Goal: Task Accomplishment & Management: Manage account settings

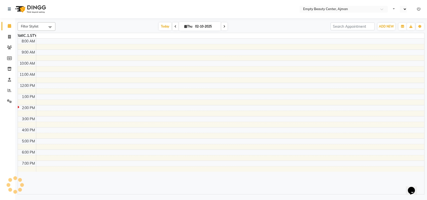
select select "en"
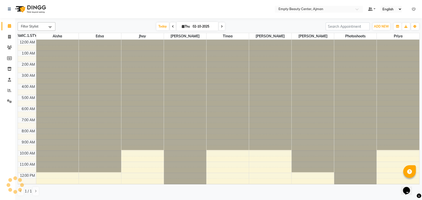
scroll to position [67, 0]
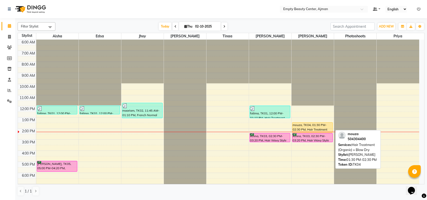
click at [307, 128] on div "mouza, TK04, 01:30 PM-02:30 PM, Hair Treatment (Organic) + Blow Dry" at bounding box center [313, 127] width 40 height 10
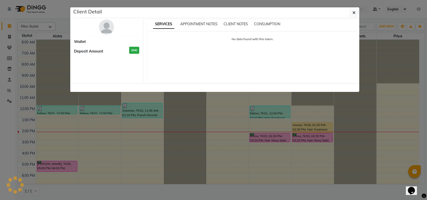
select select "1"
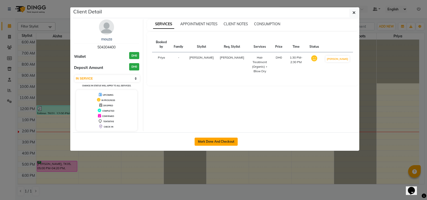
click at [226, 142] on button "Mark Done And Checkout" at bounding box center [216, 141] width 43 height 8
select select "service"
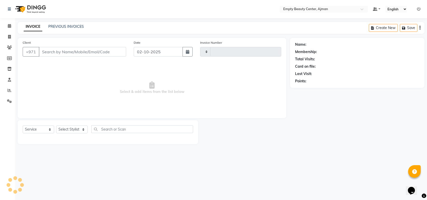
type input "2593"
select select "769"
type input "504304400"
select select "57154"
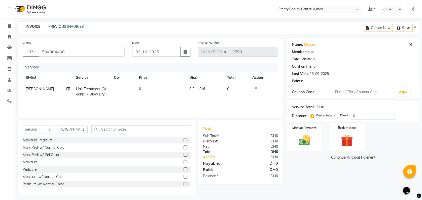
click at [345, 135] on img at bounding box center [346, 140] width 19 height 15
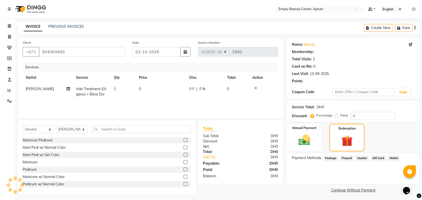
click at [330, 155] on span "Package" at bounding box center [331, 158] width 15 height 6
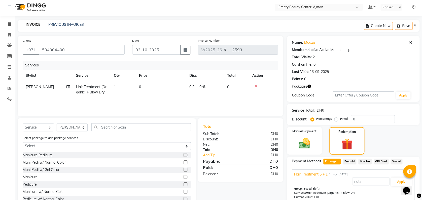
scroll to position [23, 0]
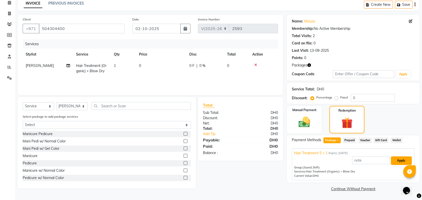
click at [397, 163] on button "Apply" at bounding box center [401, 160] width 21 height 9
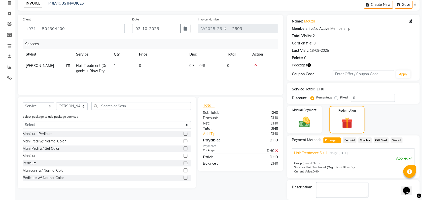
scroll to position [47, 0]
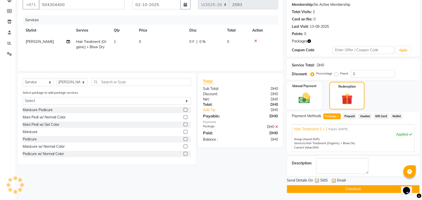
click at [353, 185] on button "Checkout" at bounding box center [353, 189] width 133 height 8
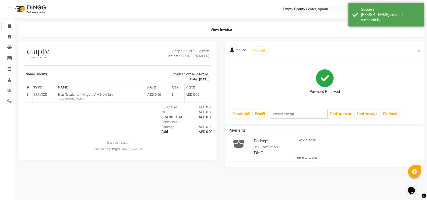
click at [12, 22] on link "Calendar" at bounding box center [8, 26] width 12 height 8
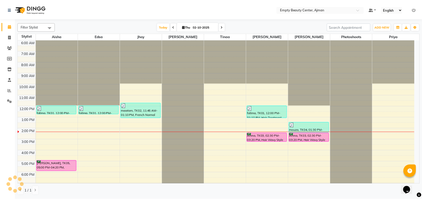
scroll to position [120, 0]
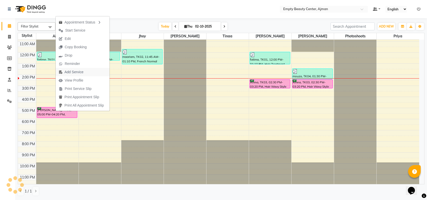
click at [84, 72] on span "Add Service" at bounding box center [71, 72] width 31 height 8
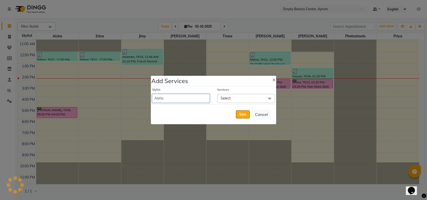
click at [187, 102] on select "[PERSON_NAME] Edsa jhoy [PERSON_NAME] Photoshoots Priya [PERSON_NAME] [PERSON_N…" at bounding box center [181, 98] width 58 height 9
click at [152, 94] on select "[PERSON_NAME] Edsa jhoy [PERSON_NAME] Photoshoots Priya [PERSON_NAME] [PERSON_N…" at bounding box center [181, 98] width 58 height 9
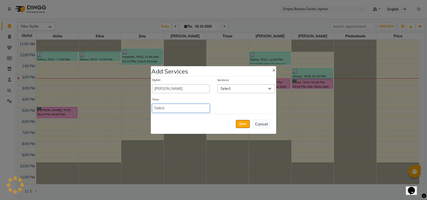
click at [187, 106] on select "Select 09:00 AM 09:15 AM 09:30 AM 09:45 AM 10:00 AM 10:15 AM 10:30 AM 10:45 AM …" at bounding box center [181, 108] width 58 height 9
click at [231, 96] on div "Stylist Aisha Edsa jhoy [PERSON_NAME] Photoshoots Priya [PERSON_NAME] [PERSON_N…" at bounding box center [213, 94] width 125 height 37
drag, startPoint x: 184, startPoint y: 95, endPoint x: 179, endPoint y: 91, distance: 6.8
click at [179, 91] on div "Stylist Aisha Edsa jhoy [PERSON_NAME] Photoshoots Priya [PERSON_NAME] [PERSON_N…" at bounding box center [213, 94] width 125 height 37
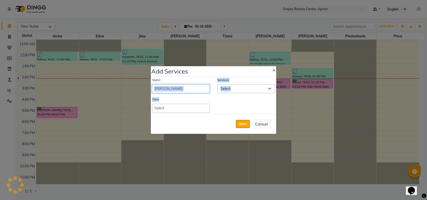
click at [179, 91] on select "[PERSON_NAME] Edsa jhoy [PERSON_NAME] Photoshoots Priya [PERSON_NAME] [PERSON_N…" at bounding box center [181, 88] width 58 height 9
select select "57154"
click at [152, 84] on select "[PERSON_NAME] Edsa jhoy [PERSON_NAME] Photoshoots Priya [PERSON_NAME] [PERSON_N…" at bounding box center [181, 88] width 58 height 9
click at [185, 112] on div "Stylist Aisha Edsa jhoy [PERSON_NAME] Photoshoots Priya [PERSON_NAME] [PERSON_N…" at bounding box center [213, 94] width 125 height 37
drag, startPoint x: 186, startPoint y: 101, endPoint x: 187, endPoint y: 108, distance: 7.0
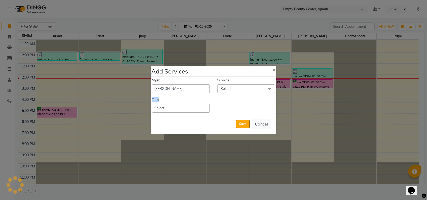
click at [187, 108] on div "Time Select 09:00 AM 09:15 AM 09:30 AM 09:45 AM 10:00 AM 10:15 AM 10:30 AM 10:4…" at bounding box center [180, 104] width 65 height 15
click at [187, 108] on select "Select 09:00 AM 09:15 AM 09:30 AM 09:45 AM 10:00 AM 10:15 AM 10:30 AM 10:45 AM …" at bounding box center [181, 108] width 58 height 9
select select "930"
click at [152, 104] on select "Select 09:00 AM 09:15 AM 09:30 AM 09:45 AM 10:00 AM 10:15 AM 10:30 AM 10:45 AM …" at bounding box center [181, 108] width 58 height 9
click at [252, 91] on span "Select" at bounding box center [246, 88] width 58 height 9
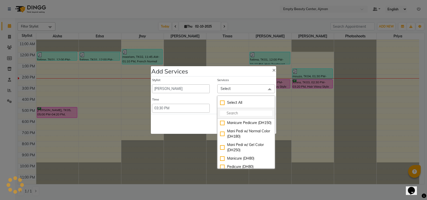
click at [247, 117] on li at bounding box center [246, 113] width 57 height 11
click at [242, 113] on input "multiselect-search" at bounding box center [246, 112] width 52 height 5
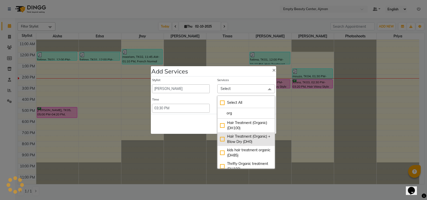
type input "org"
click at [255, 135] on div "Hair Treatment (Organic) + Blow Dry (DH0)" at bounding box center [246, 139] width 52 height 11
checkbox input "true"
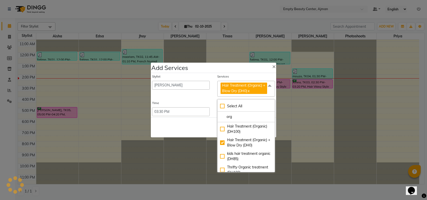
click at [193, 123] on div "Save Cancel" at bounding box center [213, 127] width 125 height 20
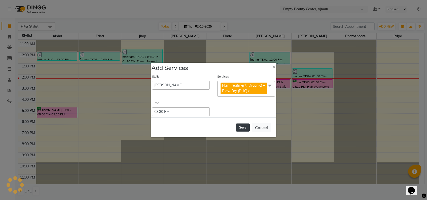
click at [243, 127] on button "Save" at bounding box center [243, 127] width 14 height 8
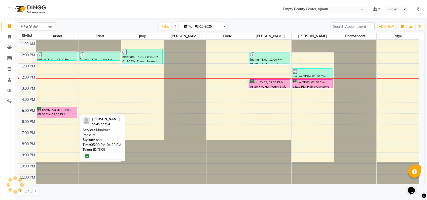
click at [54, 112] on div "[PERSON_NAME], TK05, 05:00 PM-04:20 PM, Manicure Pedicure" at bounding box center [57, 112] width 40 height 10
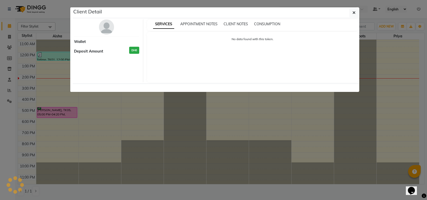
click at [126, 151] on ngb-modal-window "Client Detail Wallet Deposit Amount DH0 SERVICES APPOINTMENT NOTES CLIENT NOTES…" at bounding box center [213, 100] width 427 height 200
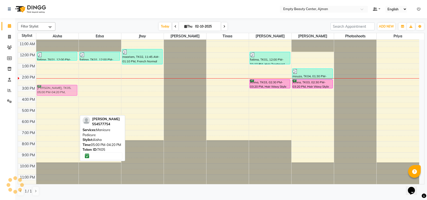
drag, startPoint x: 58, startPoint y: 108, endPoint x: 69, endPoint y: 87, distance: 24.3
click at [69, 87] on div "fatima, TK01, 12:00 PM-12:50 PM, Manicure Pedicure [PERSON_NAME], TK05, 05:00 P…" at bounding box center [57, 52] width 42 height 266
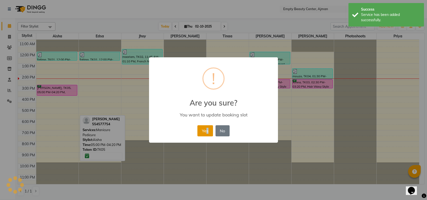
drag, startPoint x: 208, startPoint y: 124, endPoint x: 207, endPoint y: 129, distance: 5.0
click at [207, 129] on div "Yes No No" at bounding box center [213, 131] width 35 height 14
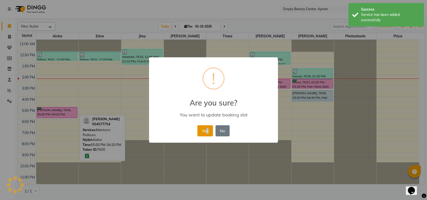
click at [207, 129] on button "Yes" at bounding box center [205, 130] width 15 height 11
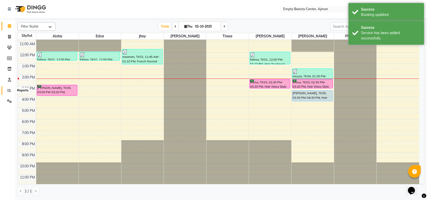
click at [11, 90] on icon at bounding box center [10, 90] width 4 height 4
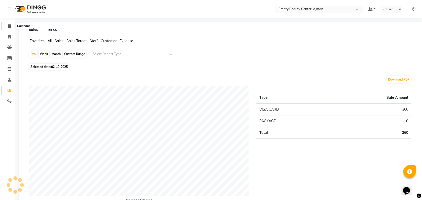
click at [8, 27] on icon at bounding box center [9, 26] width 3 height 4
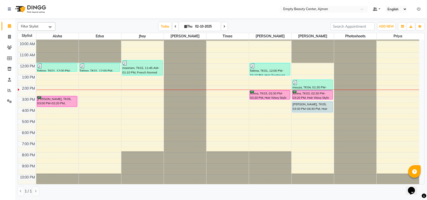
scroll to position [113, 0]
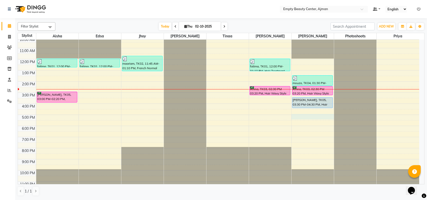
click at [312, 114] on div "12:00 AM 1:00 AM 2:00 AM 3:00 AM 4:00 AM 5:00 AM 6:00 AM 7:00 AM 8:00 AM 9:00 A…" at bounding box center [219, 59] width 402 height 266
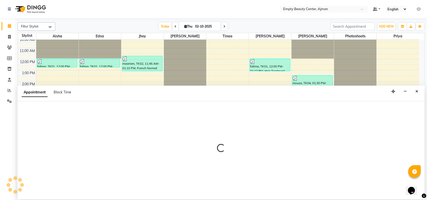
select select "57154"
select select "1020"
select select "tentative"
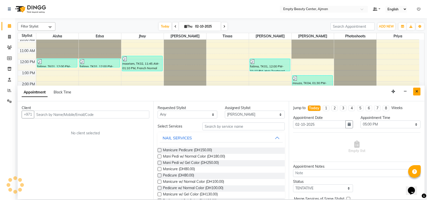
click at [419, 90] on button "Close" at bounding box center [417, 91] width 7 height 8
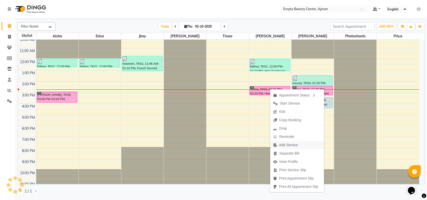
click at [293, 147] on span "Add Service" at bounding box center [288, 144] width 19 height 5
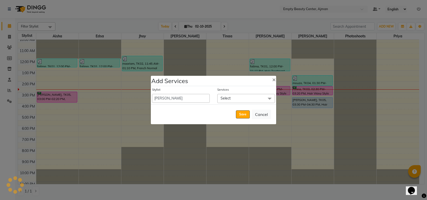
click at [195, 103] on div "Stylist Aisha Edsa jhoy [PERSON_NAME] Photoshoots Priya [PERSON_NAME] [PERSON_N…" at bounding box center [213, 95] width 125 height 18
click at [187, 101] on select "[PERSON_NAME] Edsa jhoy [PERSON_NAME] Photoshoots Priya [PERSON_NAME] [PERSON_N…" at bounding box center [181, 98] width 58 height 9
select select "26290"
click at [152, 94] on select "[PERSON_NAME] Edsa jhoy [PERSON_NAME] Photoshoots Priya [PERSON_NAME] [PERSON_N…" at bounding box center [181, 98] width 58 height 9
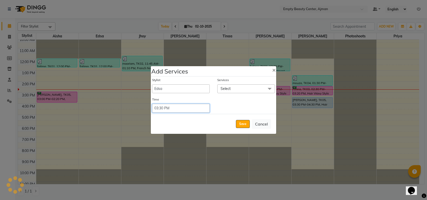
click at [185, 108] on select "Select 09:00 AM 09:15 AM 09:30 AM 09:45 AM 10:00 AM 10:15 AM 10:30 AM 10:45 AM …" at bounding box center [181, 108] width 58 height 9
click at [152, 104] on select "Select 09:00 AM 09:15 AM 09:30 AM 09:45 AM 10:00 AM 10:15 AM 10:30 AM 10:45 AM …" at bounding box center [181, 108] width 58 height 9
click at [191, 111] on select "Select 09:00 AM 09:15 AM 09:30 AM 09:45 AM 10:00 AM 10:15 AM 10:30 AM 10:45 AM …" at bounding box center [181, 108] width 58 height 9
select select "900"
click at [152, 104] on select "Select 09:00 AM 09:15 AM 09:30 AM 09:45 AM 10:00 AM 10:15 AM 10:30 AM 10:45 AM …" at bounding box center [181, 108] width 58 height 9
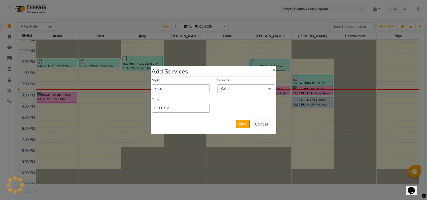
click at [249, 86] on span "Select" at bounding box center [246, 88] width 58 height 9
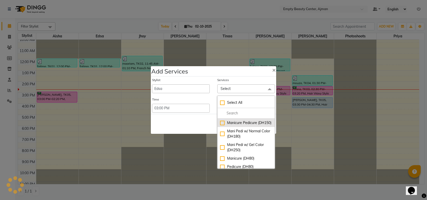
click at [235, 124] on div "Manicure Pedicure (DH150)" at bounding box center [246, 122] width 52 height 5
checkbox input "true"
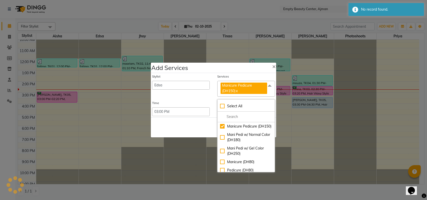
click at [196, 131] on div "Save Cancel" at bounding box center [213, 127] width 125 height 20
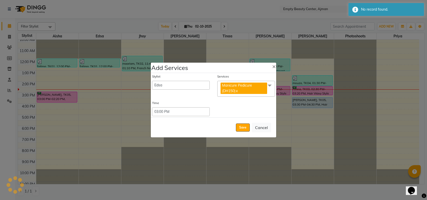
click at [191, 80] on div "Stylist" at bounding box center [181, 77] width 58 height 7
click at [190, 83] on select "[PERSON_NAME] Edsa jhoy [PERSON_NAME] Photoshoots Priya [PERSON_NAME] [PERSON_N…" at bounding box center [181, 85] width 58 height 9
select select "41790"
click at [152, 81] on select "[PERSON_NAME] Edsa jhoy [PERSON_NAME] Photoshoots Priya [PERSON_NAME] [PERSON_N…" at bounding box center [181, 85] width 58 height 9
click at [237, 126] on button "Save" at bounding box center [243, 127] width 14 height 8
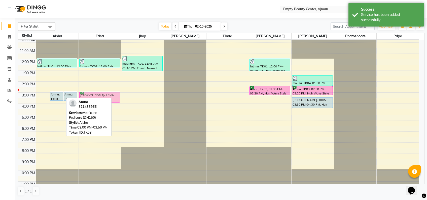
drag, startPoint x: 42, startPoint y: 96, endPoint x: 87, endPoint y: 94, distance: 45.2
click at [87, 94] on tr "[PERSON_NAME], TK05, 03:00 PM-02:20 PM, Manicure Pedicure Amna, TK03, 03:00 PM-…" at bounding box center [219, 59] width 402 height 266
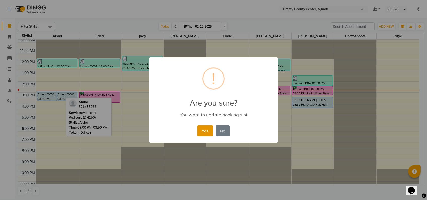
click at [205, 131] on button "Yes" at bounding box center [205, 130] width 15 height 11
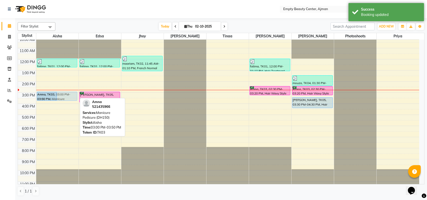
drag, startPoint x: 70, startPoint y: 97, endPoint x: 59, endPoint y: 97, distance: 11.1
click at [59, 97] on div "Amna, TK03, 03:00 PM-03:50 PM, Manicure Pedicure (DH150) Amna, TK03, 03:00 PM-0…" at bounding box center [57, 59] width 42 height 266
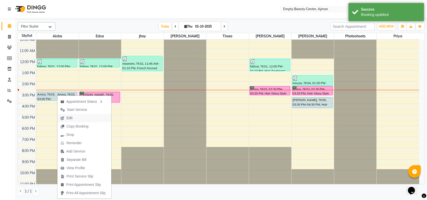
click at [76, 116] on button "Edit" at bounding box center [84, 118] width 54 height 8
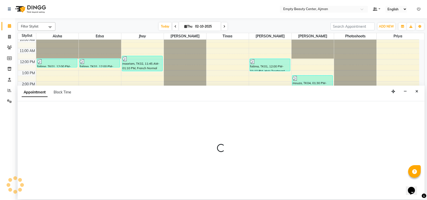
select select "tentative"
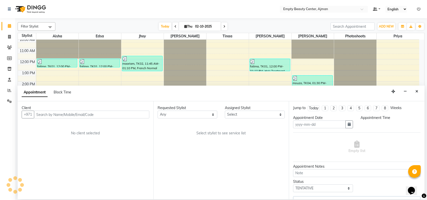
type input "02-10-2025"
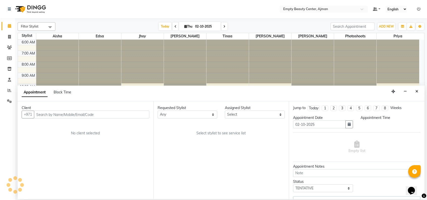
select select "upcoming"
select select "870"
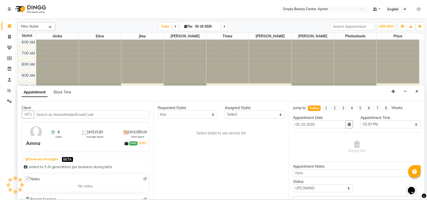
select select "41790"
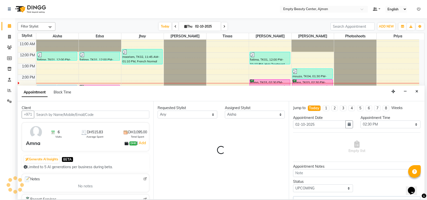
select select "1181"
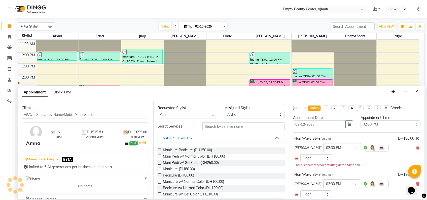
select select "1181"
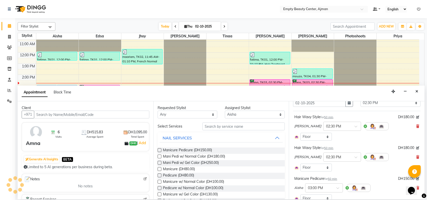
select select "1181"
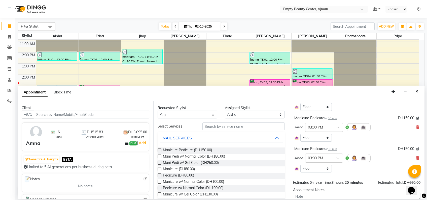
scroll to position [92, 0]
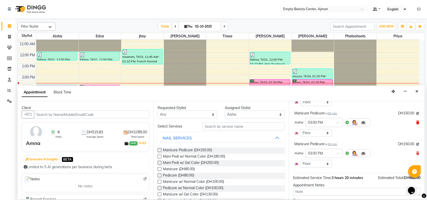
click at [417, 122] on icon at bounding box center [418, 122] width 3 height 4
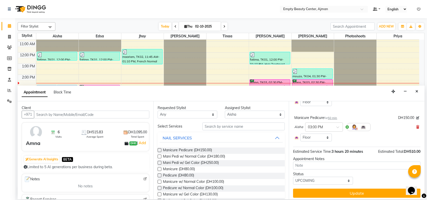
scroll to position [94, 0]
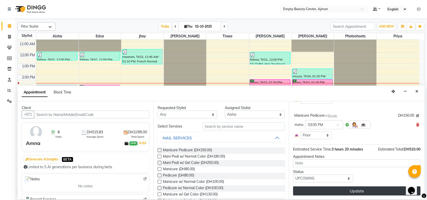
click at [353, 191] on button "Update" at bounding box center [357, 190] width 128 height 9
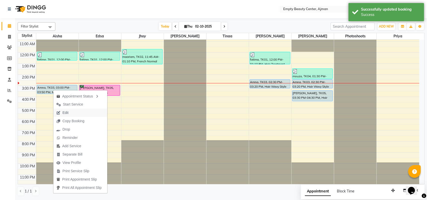
click at [72, 112] on button "Edit" at bounding box center [80, 112] width 54 height 8
select select "tentative"
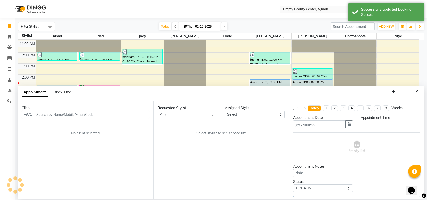
type input "02-10-2025"
select select "upcoming"
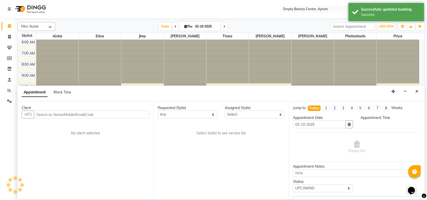
select select "870"
select select "41790"
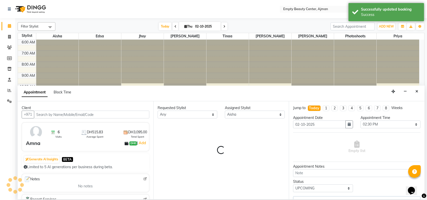
scroll to position [120, 0]
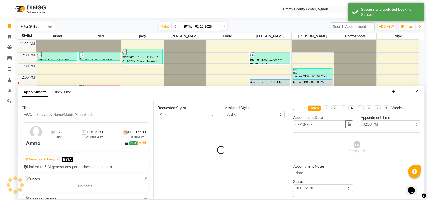
select select "1181"
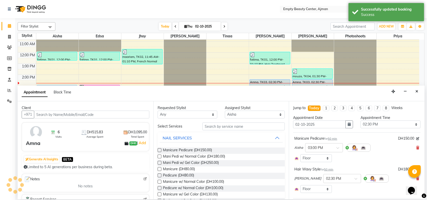
select select "1181"
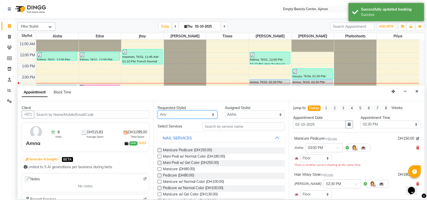
drag, startPoint x: 205, startPoint y: 115, endPoint x: 193, endPoint y: 131, distance: 19.4
click at [193, 131] on div "Requested Stylist Any [PERSON_NAME] Edsa jhoy [PERSON_NAME] Photoshoots [PERSON…" at bounding box center [221, 150] width 136 height 98
select select "41790"
click at [158, 110] on select "Any [PERSON_NAME] Edsa jhoy [PERSON_NAME] Photoshoots Priya [PERSON_NAME] [PERS…" at bounding box center [188, 114] width 60 height 8
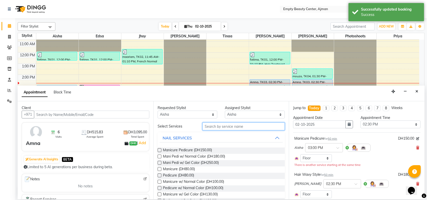
click at [222, 127] on input "text" at bounding box center [244, 126] width 82 height 8
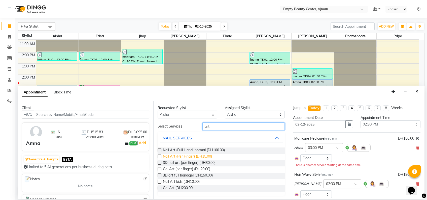
type input "art"
click at [205, 157] on span "Nail Art (Per Finger) (DH15.00)" at bounding box center [187, 156] width 49 height 6
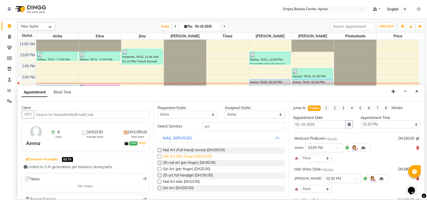
click at [205, 157] on span "Nail Art (Per Finger) (DH15.00)" at bounding box center [187, 156] width 49 height 6
checkbox input "false"
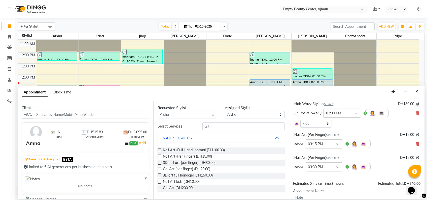
scroll to position [102, 0]
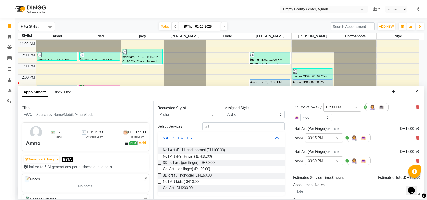
click at [329, 135] on input "text" at bounding box center [319, 137] width 22 height 5
click at [322, 155] on div "03:00 PM" at bounding box center [324, 159] width 37 height 9
click at [322, 159] on input "text" at bounding box center [319, 159] width 22 height 5
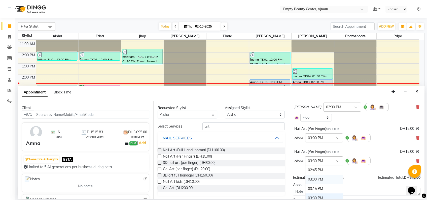
click at [320, 174] on div "03:00 PM" at bounding box center [324, 178] width 37 height 9
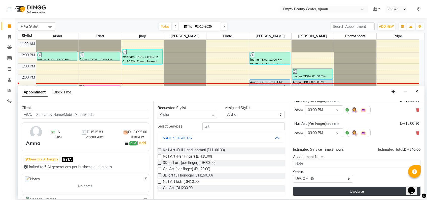
click at [335, 193] on button "Update" at bounding box center [357, 190] width 128 height 9
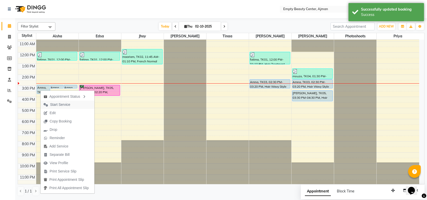
click at [77, 105] on button "Start Service" at bounding box center [68, 104] width 54 height 8
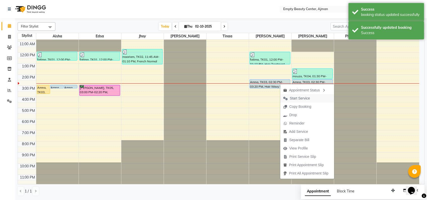
click at [302, 101] on span "Start Service" at bounding box center [300, 98] width 20 height 5
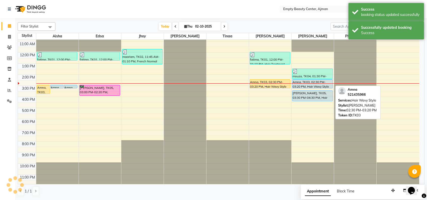
click at [309, 84] on div "Amna, TK03, 02:30 PM-03:20 PM, Hair Wavy Style" at bounding box center [313, 83] width 40 height 9
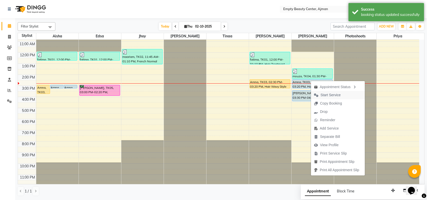
click at [333, 94] on span "Start Service" at bounding box center [331, 94] width 20 height 5
